Goal: Navigation & Orientation: Find specific page/section

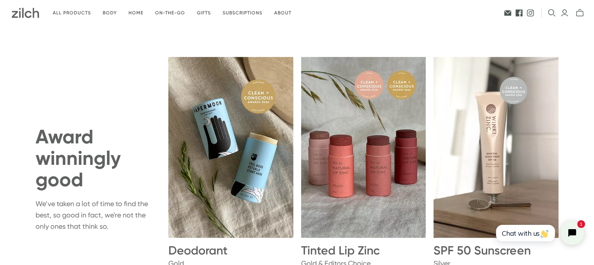
scroll to position [664, 0]
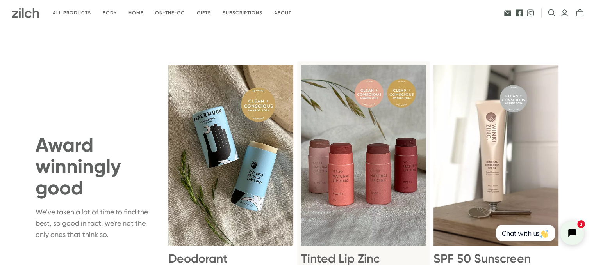
click at [379, 162] on img at bounding box center [363, 155] width 125 height 181
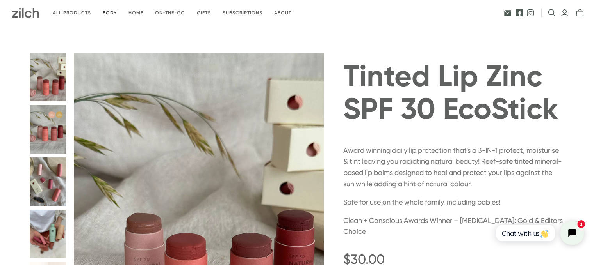
click at [107, 12] on link "Body" at bounding box center [110, 13] width 26 height 18
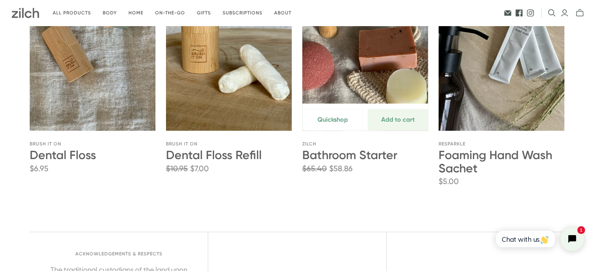
scroll to position [958, 0]
